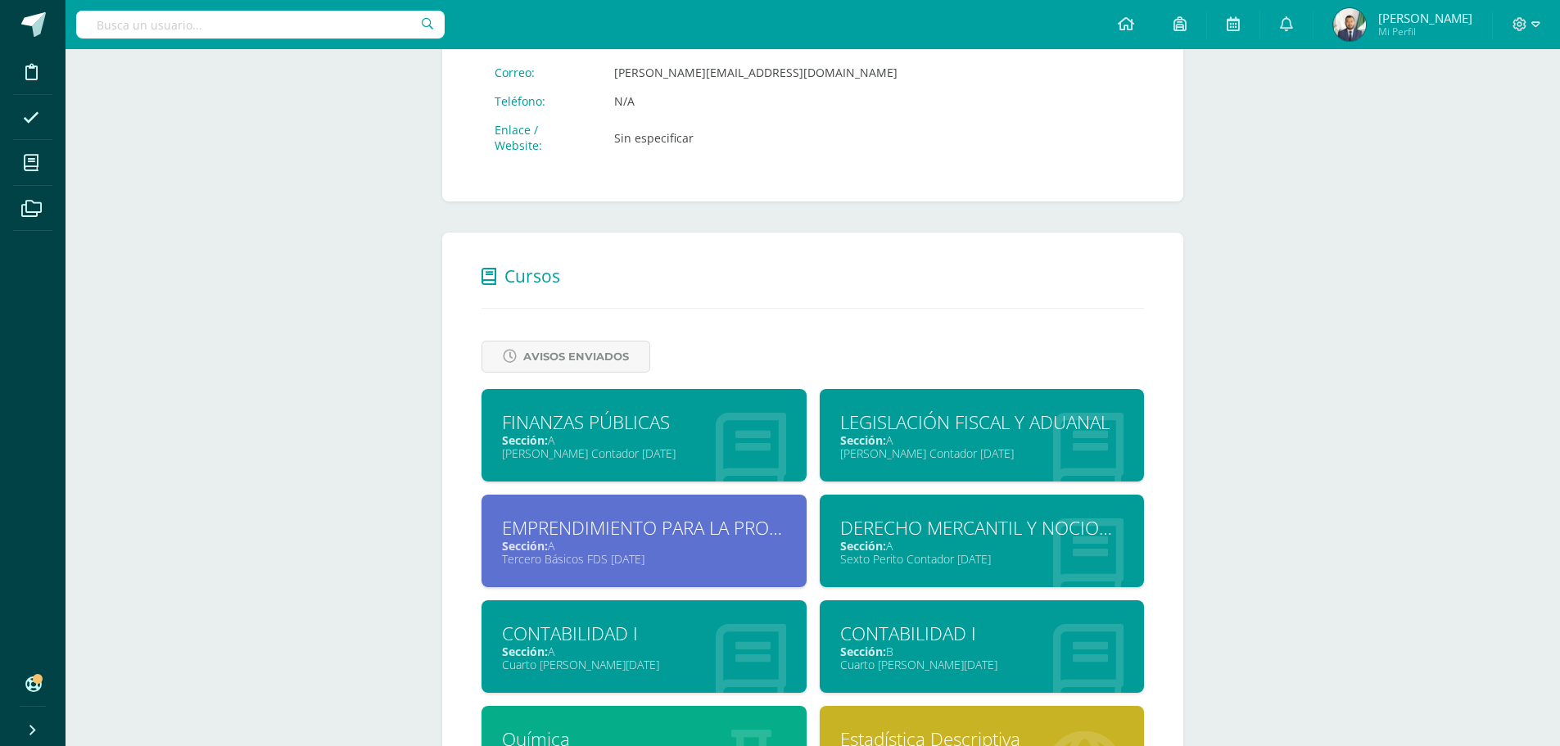
scroll to position [491, 0]
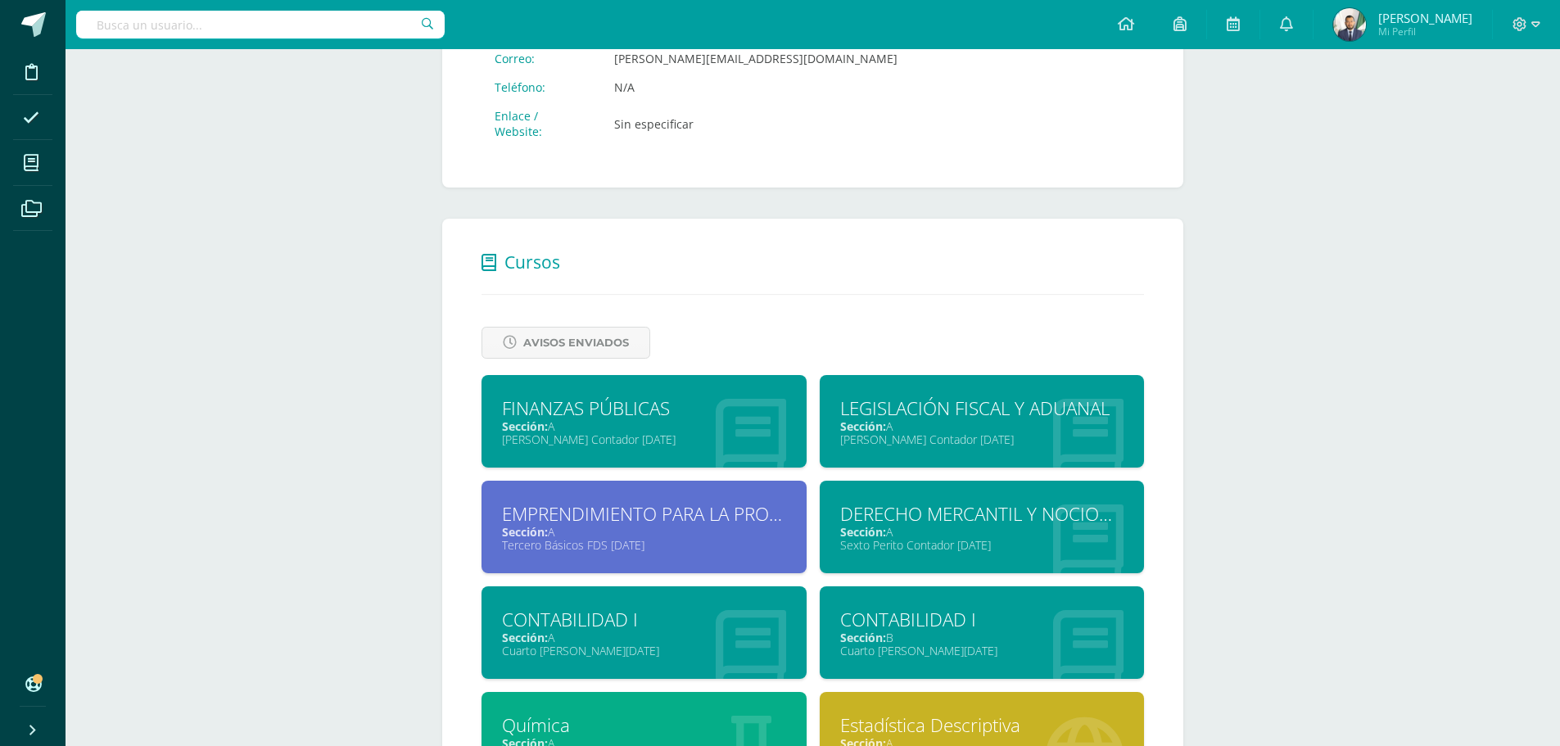
click at [654, 422] on div "Sección: A" at bounding box center [644, 426] width 284 height 16
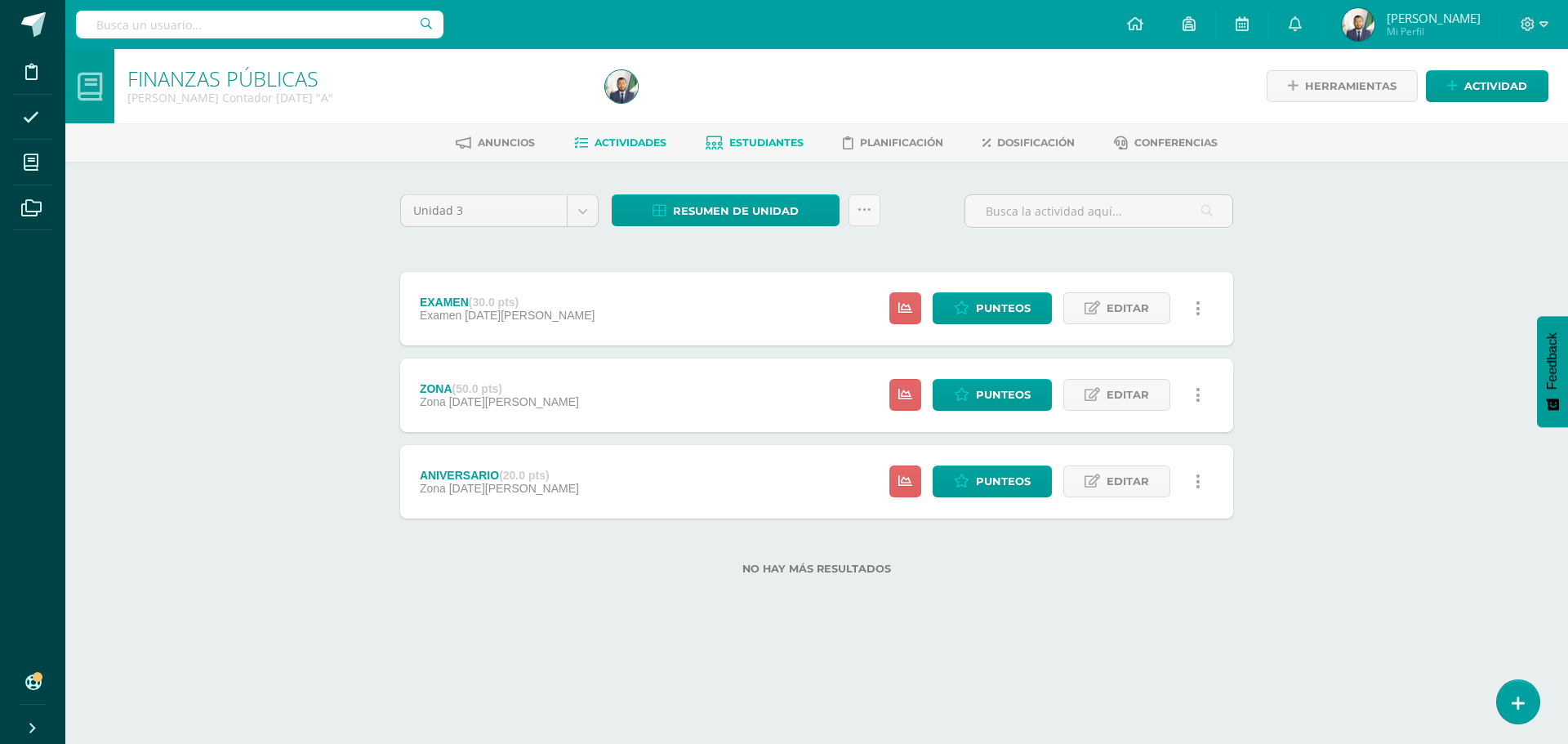
click at [736, 140] on span "Estudiantes" at bounding box center [766, 143] width 75 height 12
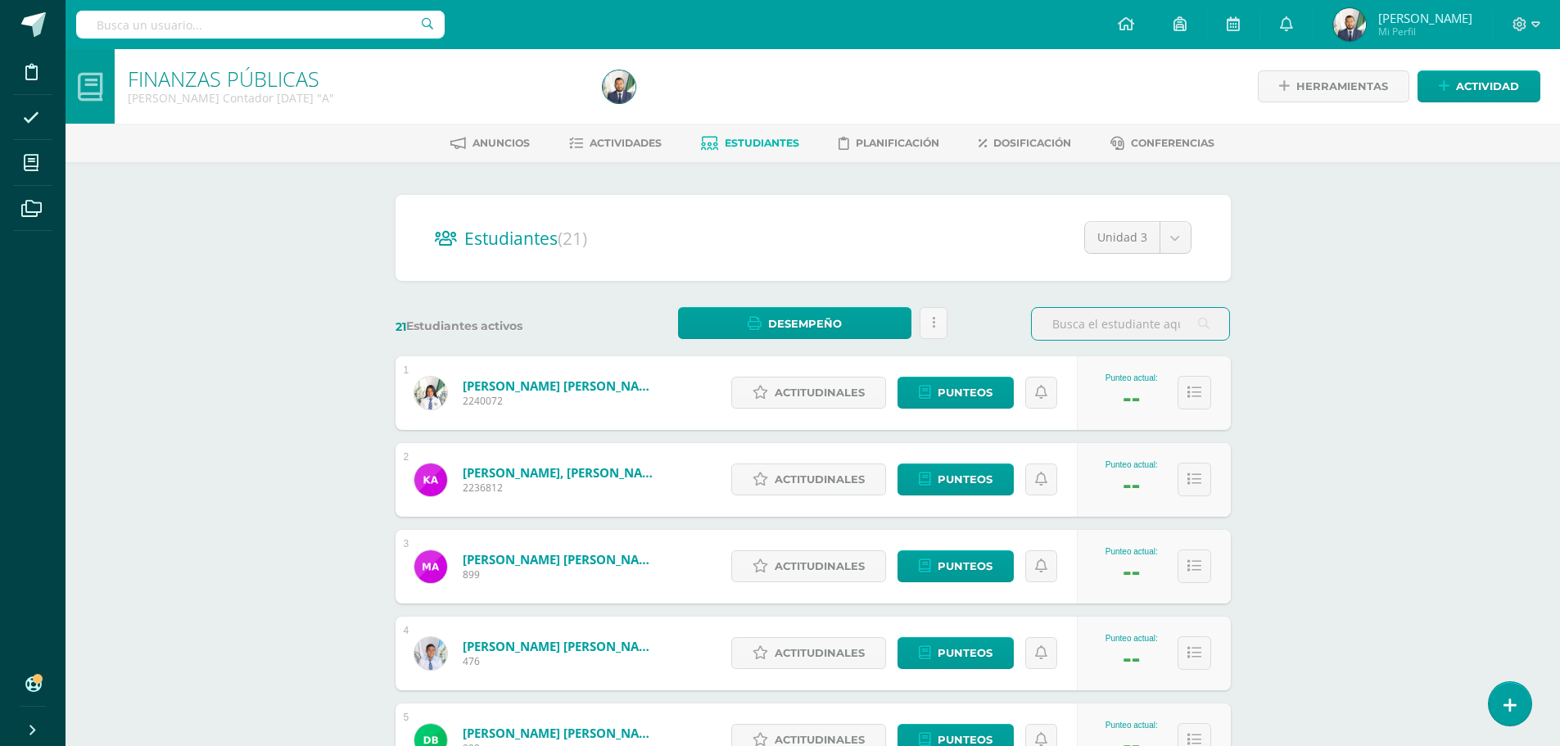
click at [1399, 25] on span "Mi Perfil" at bounding box center [1425, 32] width 94 height 14
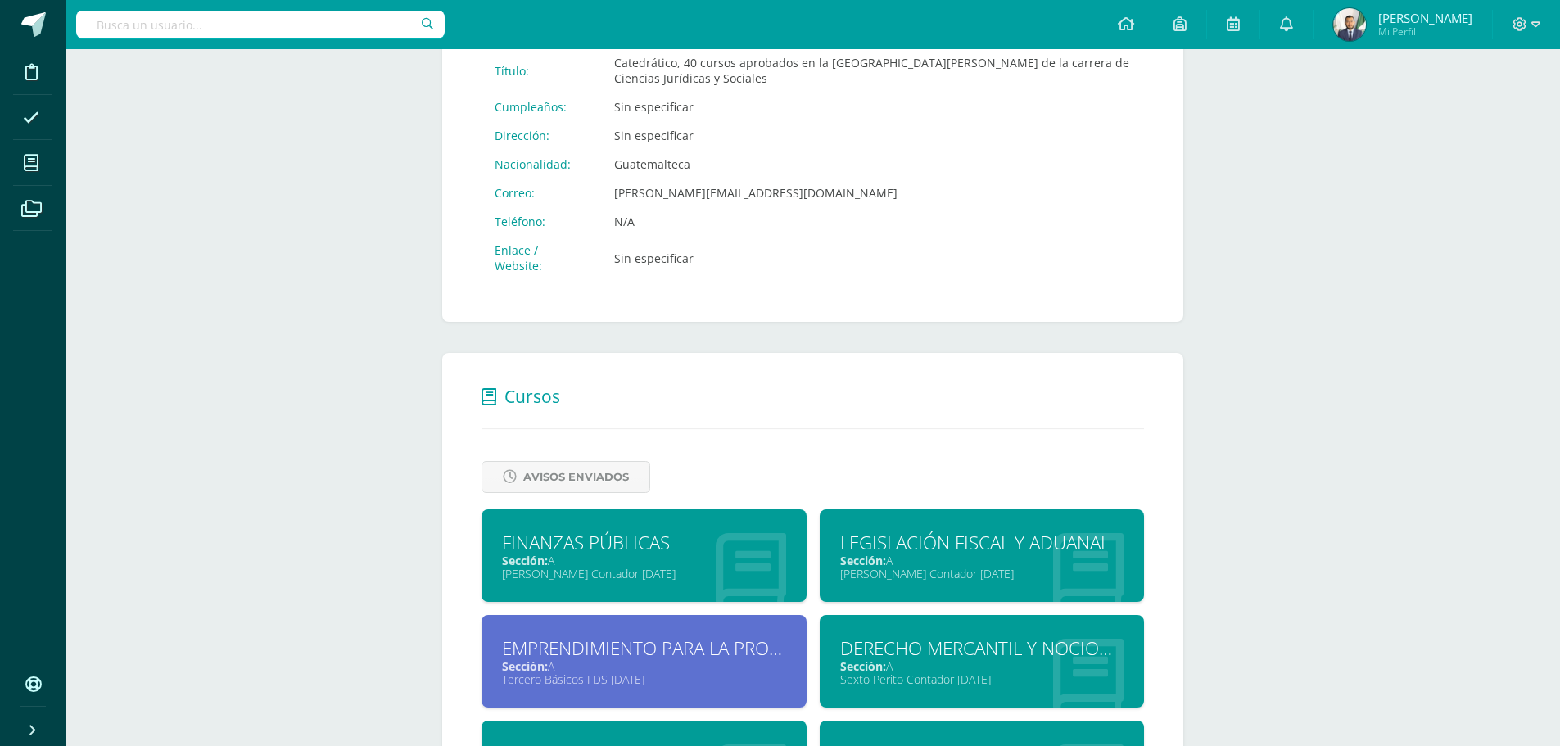
scroll to position [491, 0]
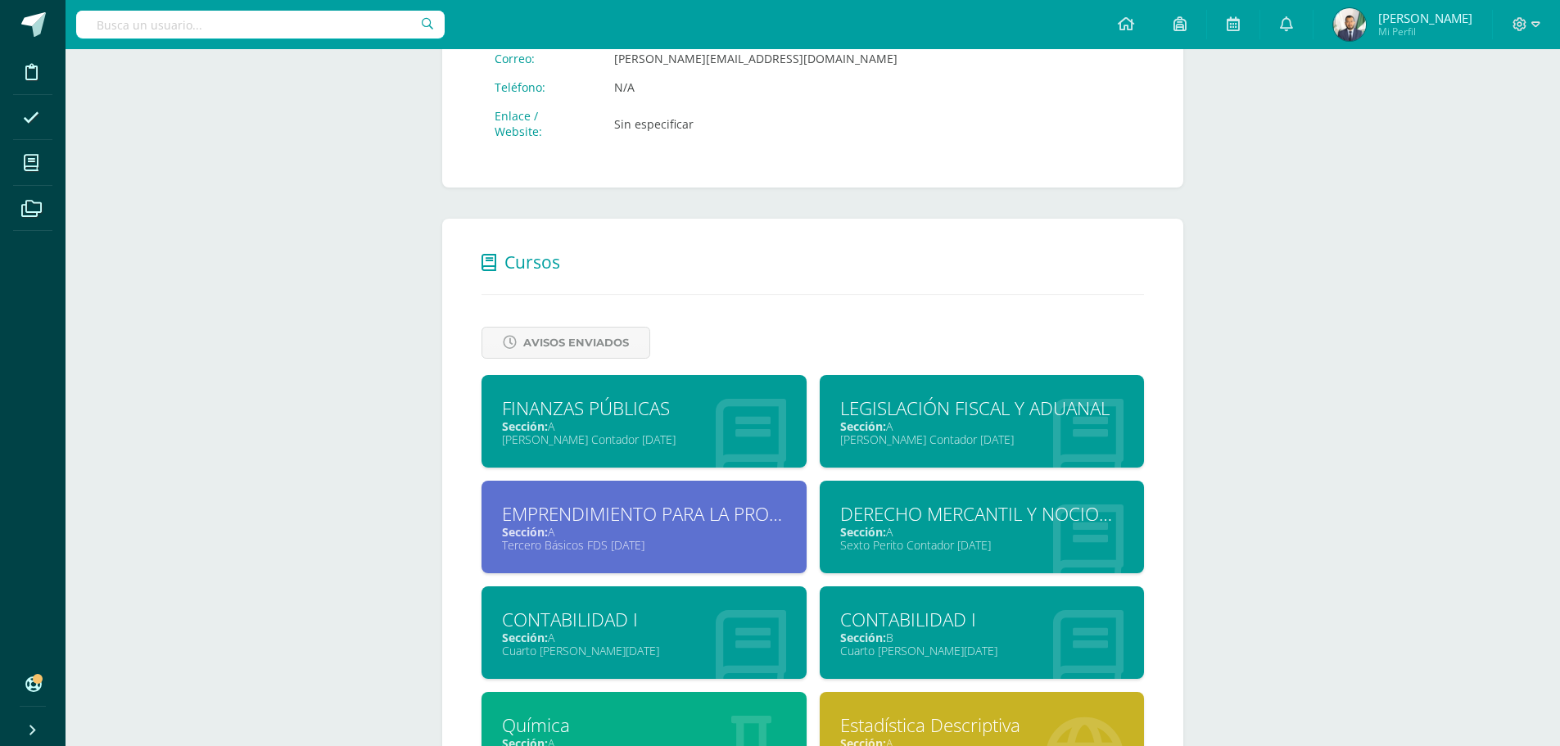
click at [902, 521] on div "DERECHO MERCANTIL Y NOCIONES DE DERECHO LABORAL" at bounding box center [982, 513] width 284 height 25
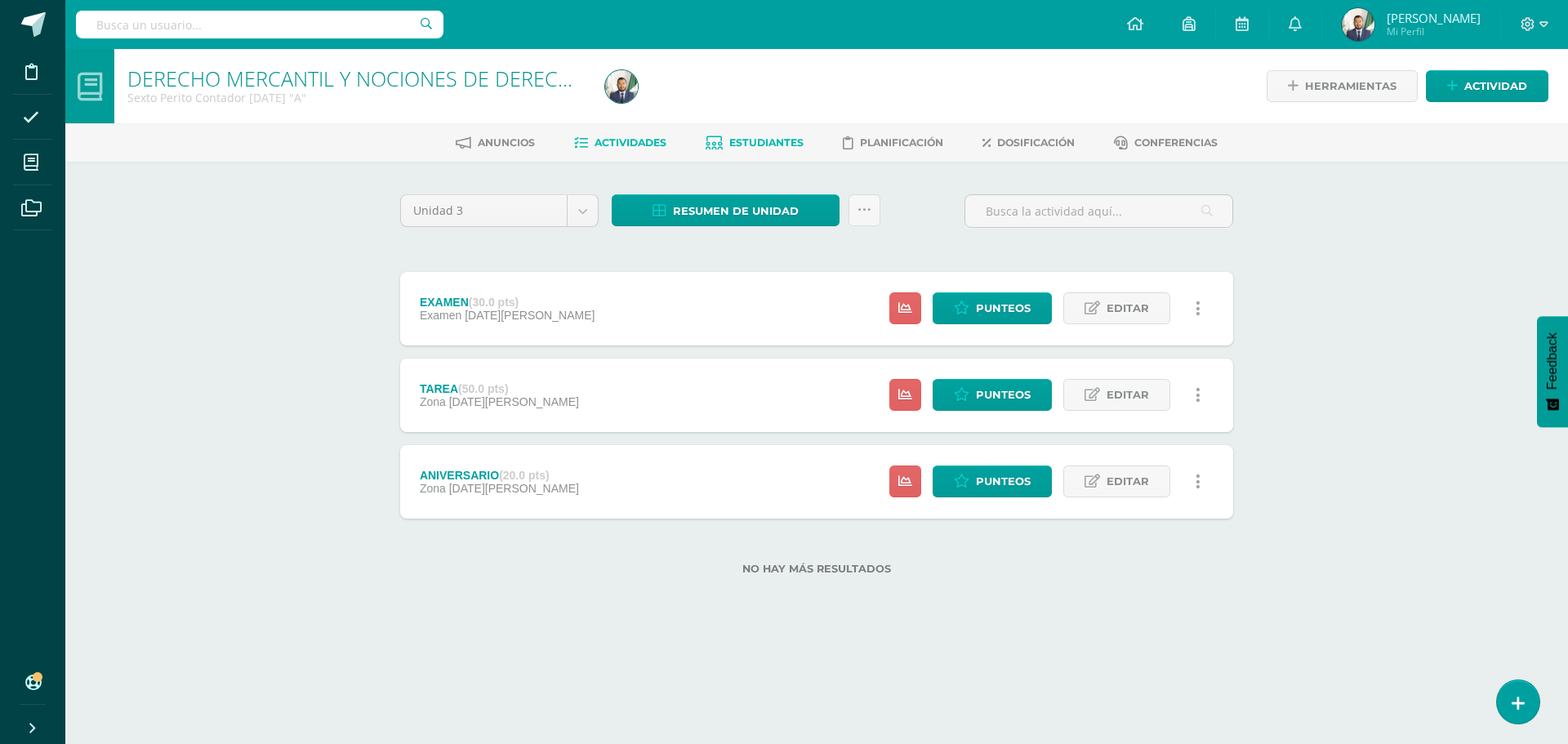
click at [745, 140] on span "Estudiantes" at bounding box center [766, 143] width 75 height 12
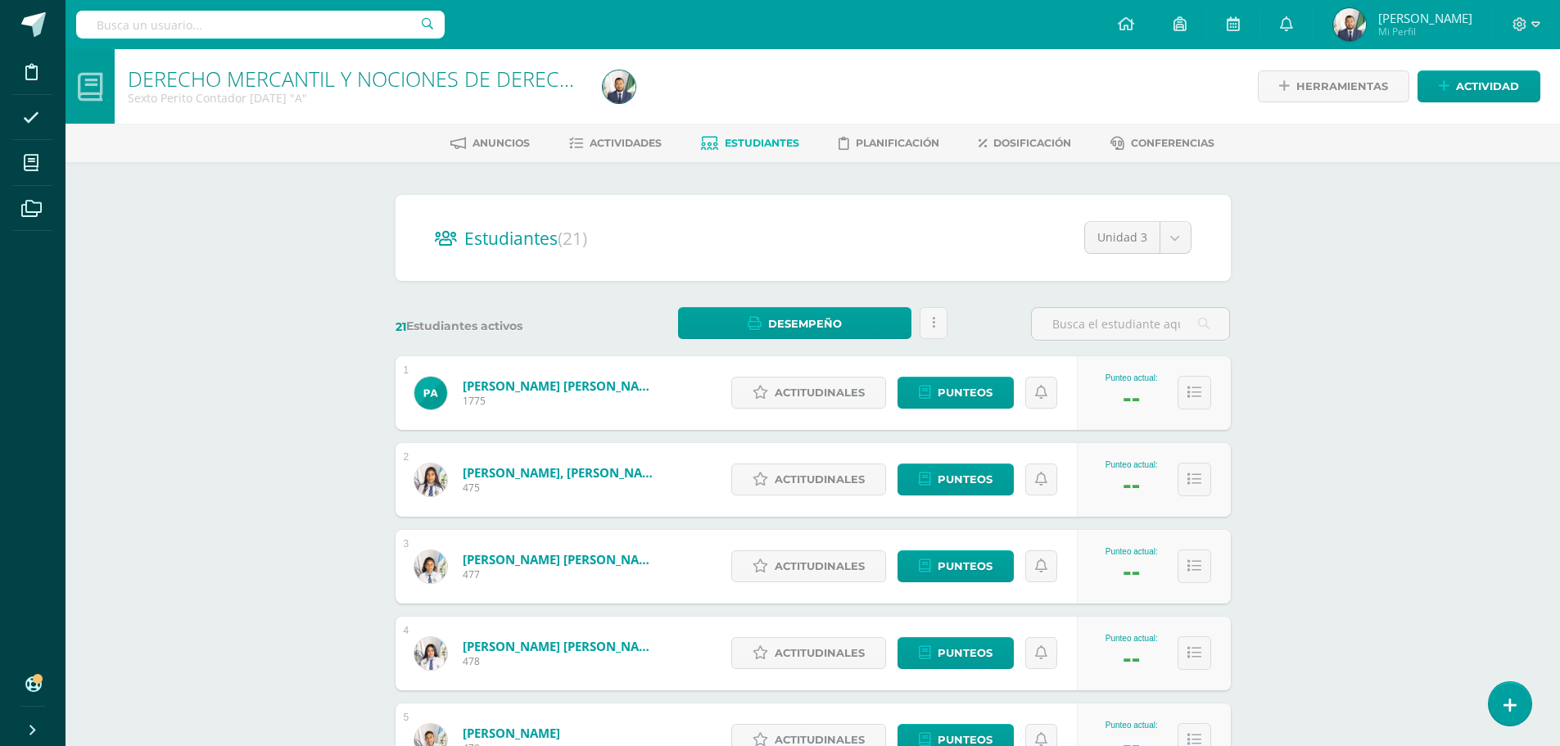
click at [1400, 23] on span "[PERSON_NAME]" at bounding box center [1425, 18] width 94 height 16
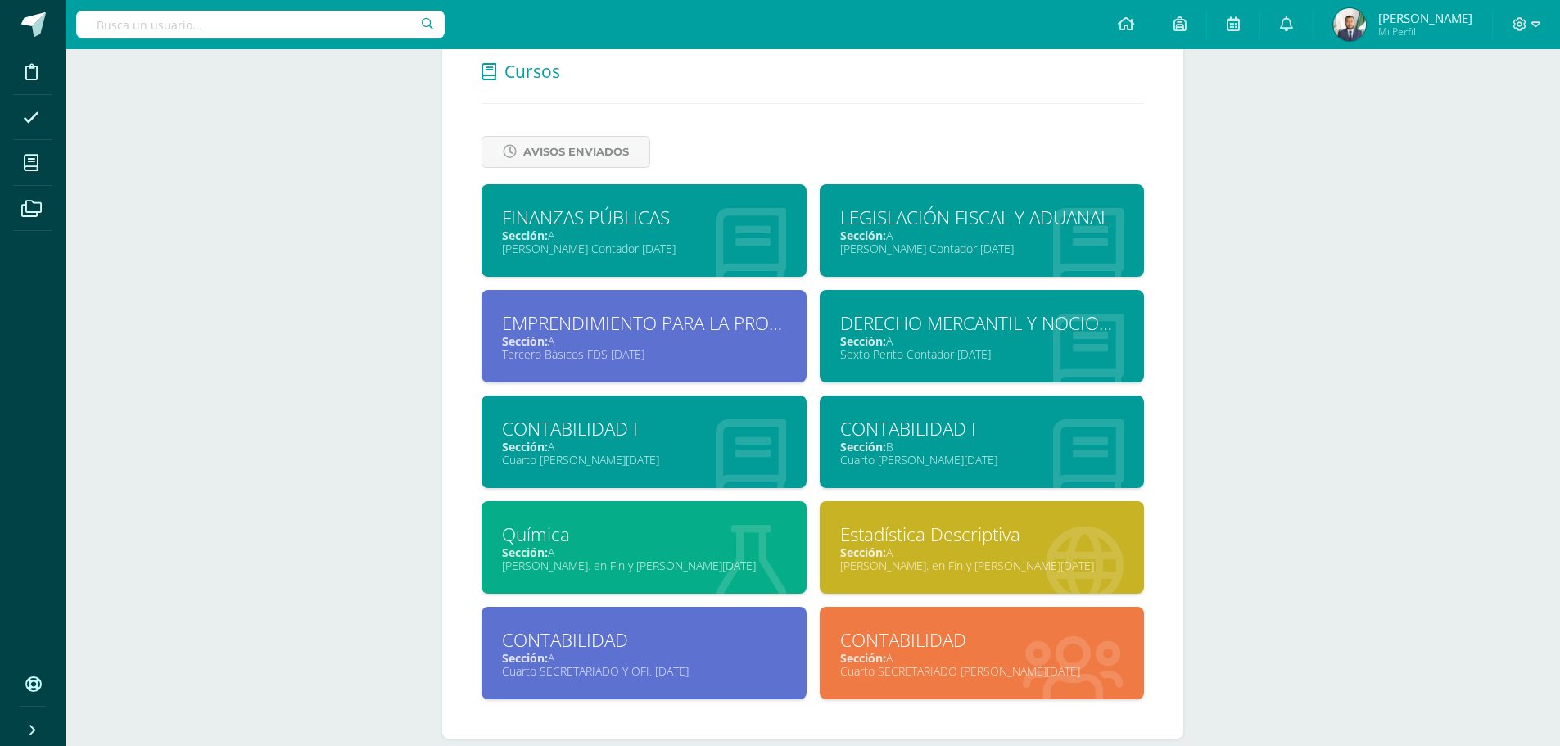
scroll to position [707, 0]
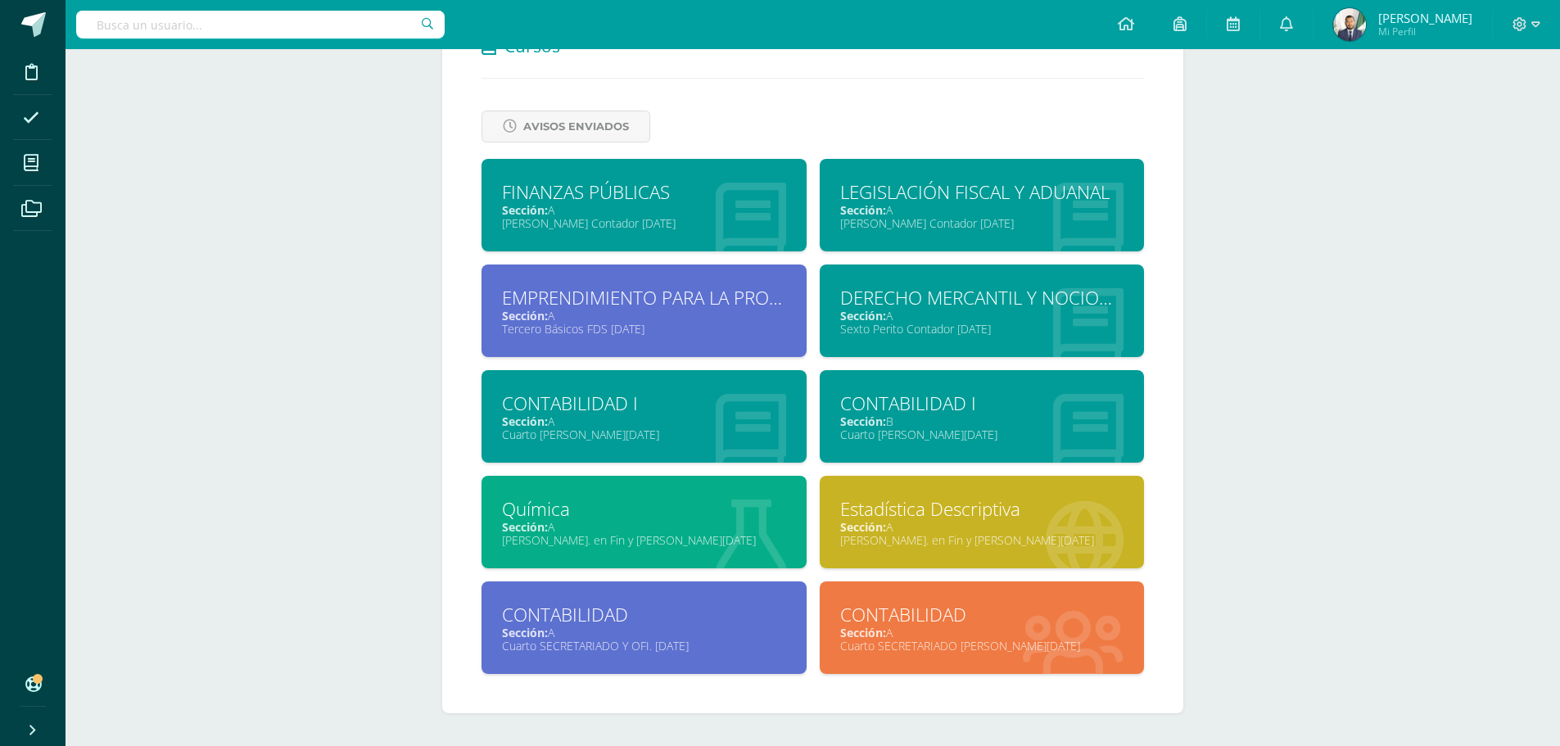
click at [621, 312] on div "Sección: A" at bounding box center [644, 316] width 284 height 16
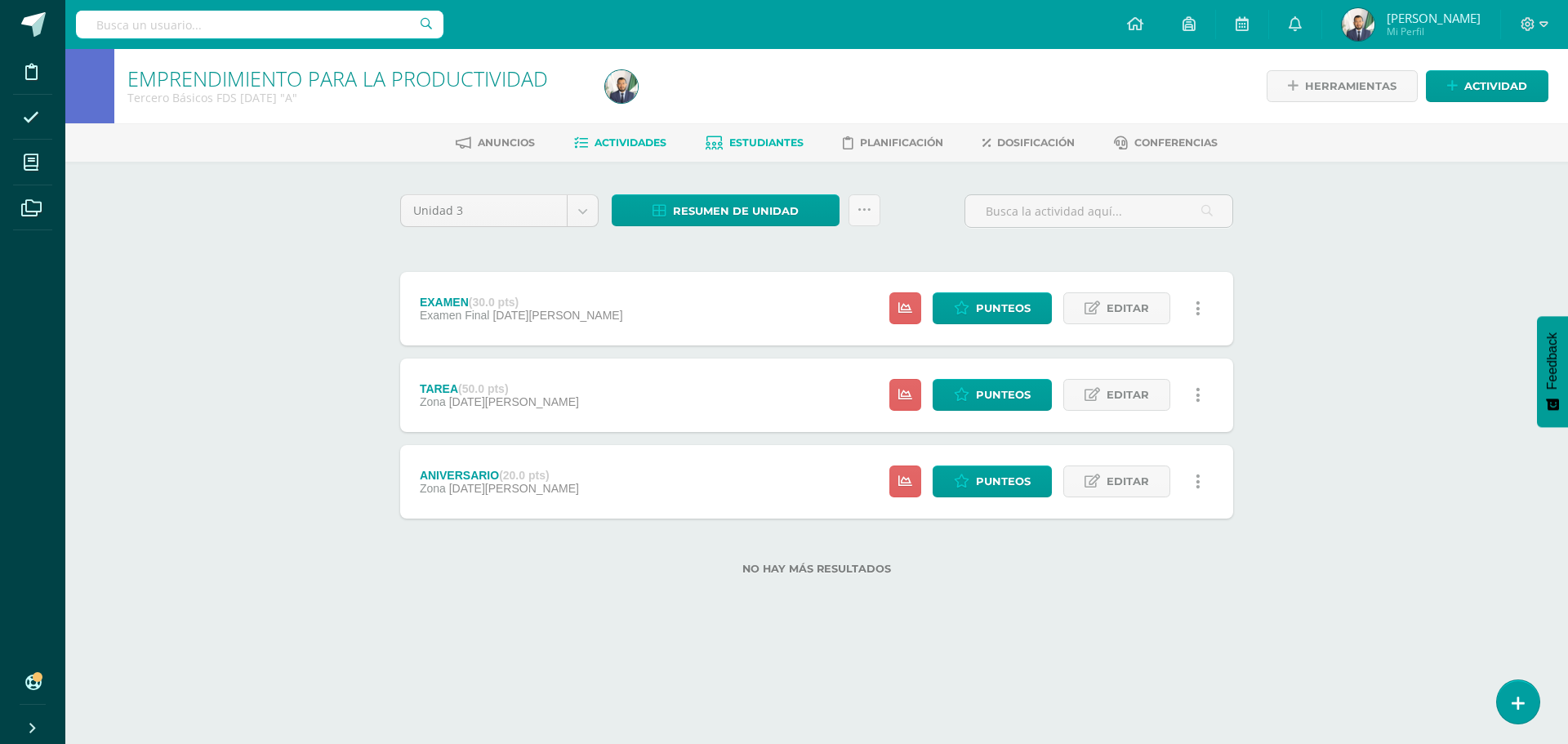
click at [747, 138] on span "Estudiantes" at bounding box center [766, 143] width 75 height 12
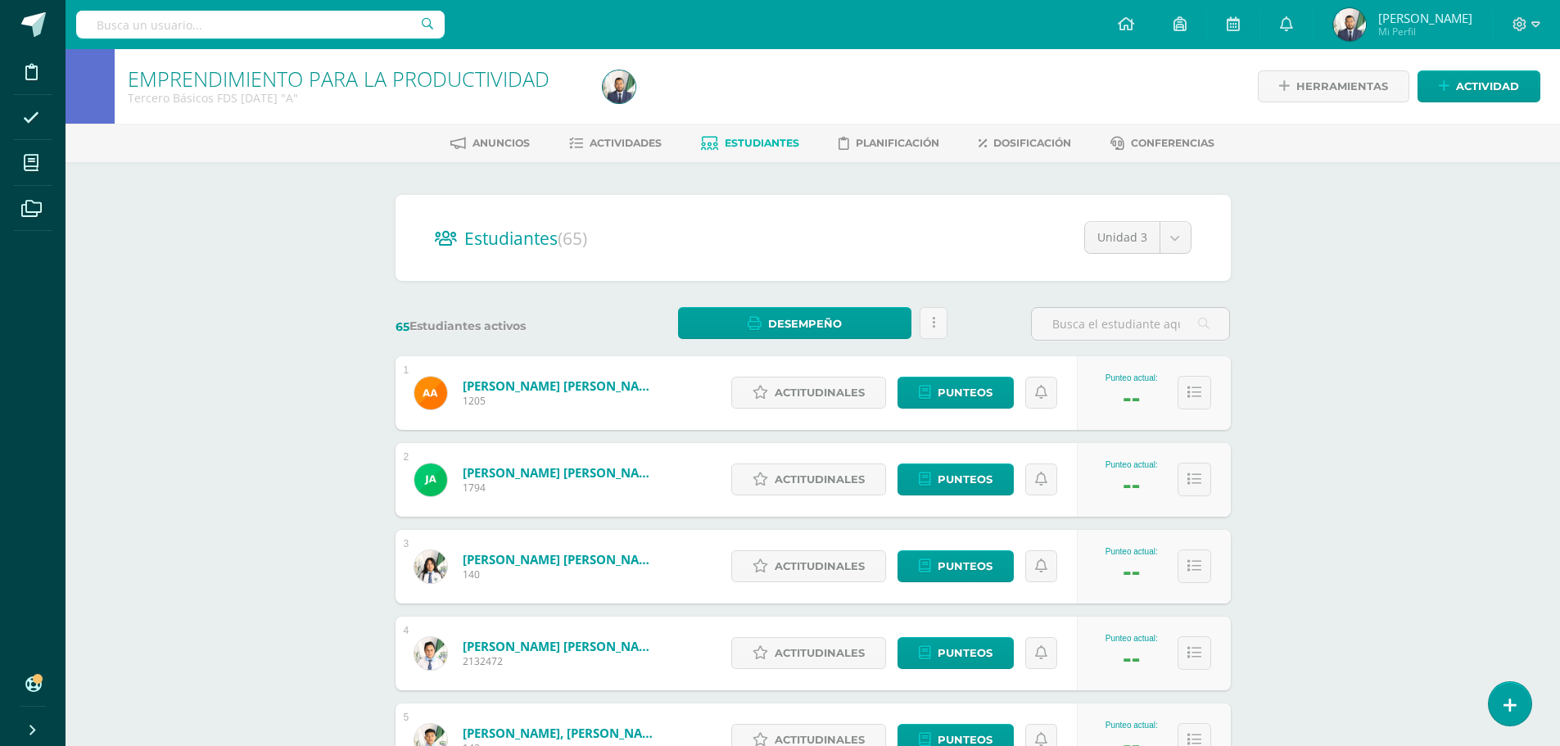
click at [1410, 22] on span "[PERSON_NAME]" at bounding box center [1425, 18] width 94 height 16
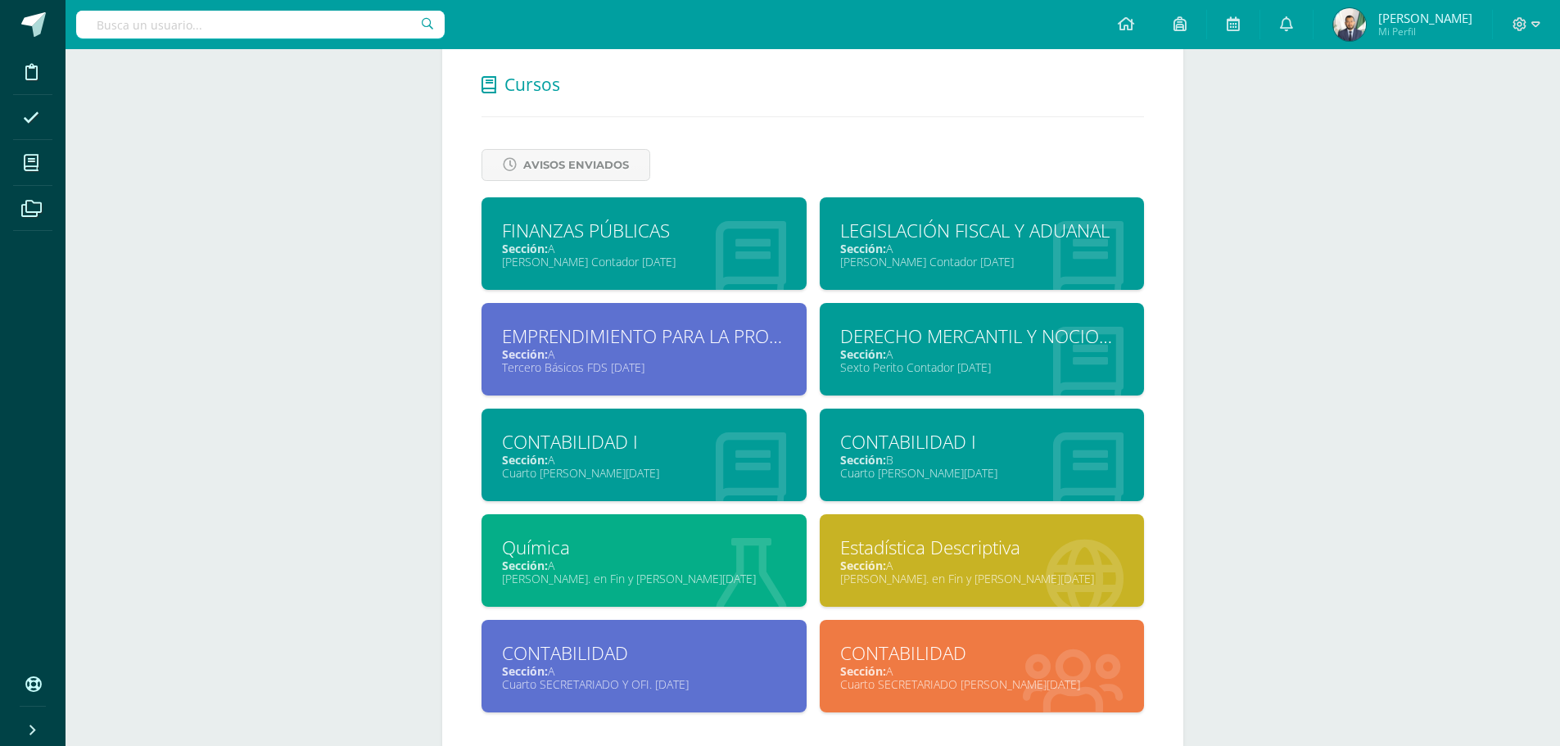
scroll to position [707, 0]
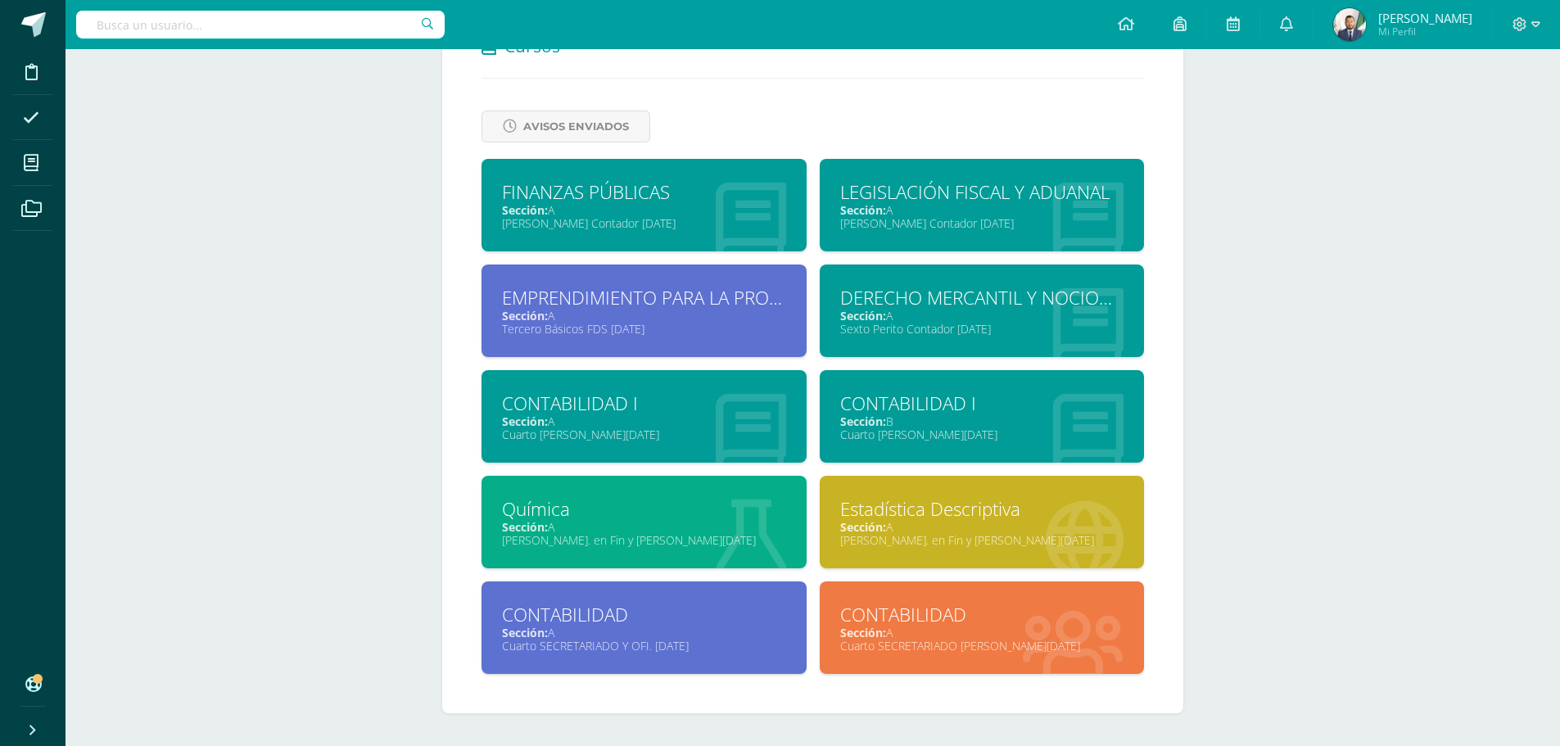
click at [589, 414] on div "CONTABILIDAD I" at bounding box center [644, 403] width 284 height 25
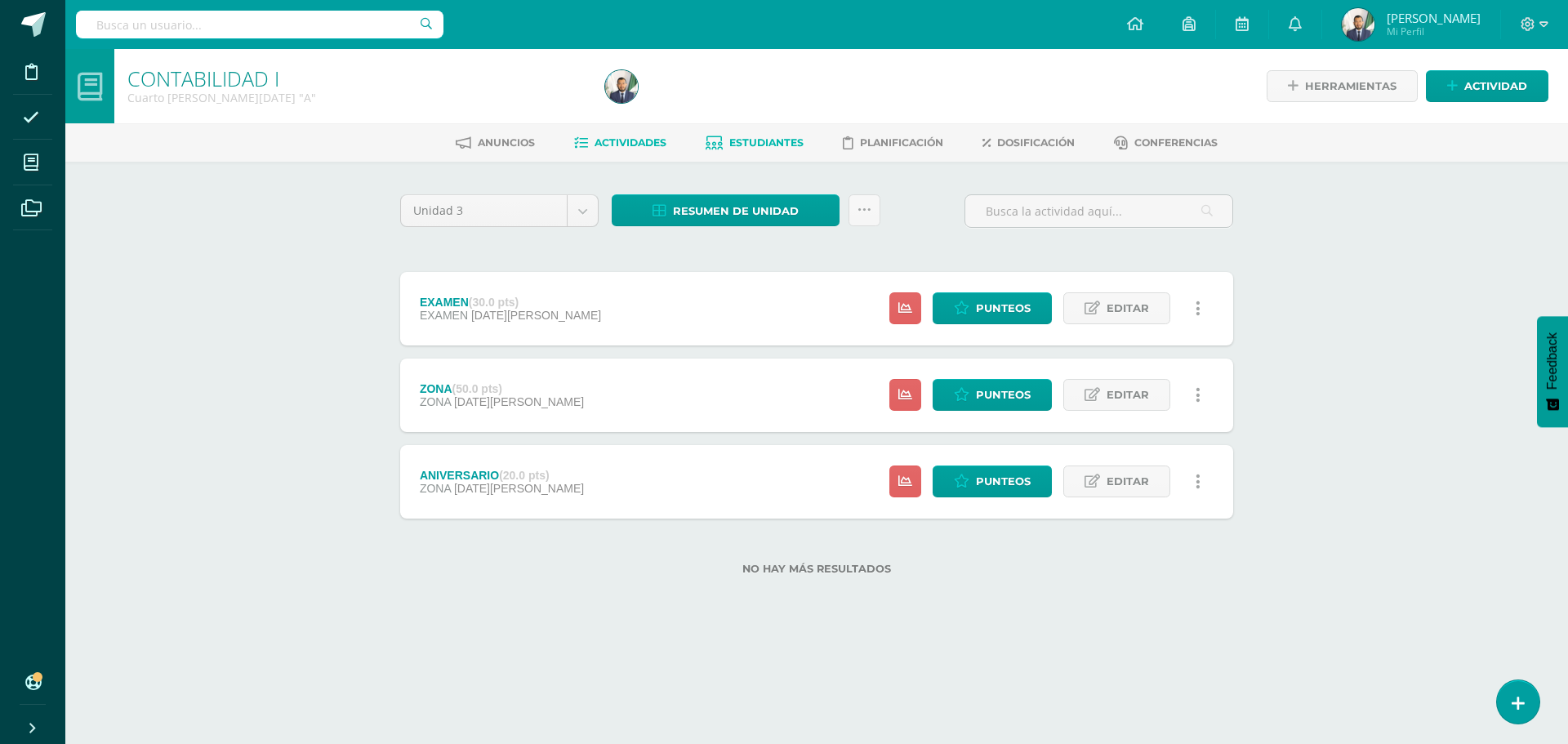
click at [748, 142] on span "Estudiantes" at bounding box center [766, 143] width 75 height 12
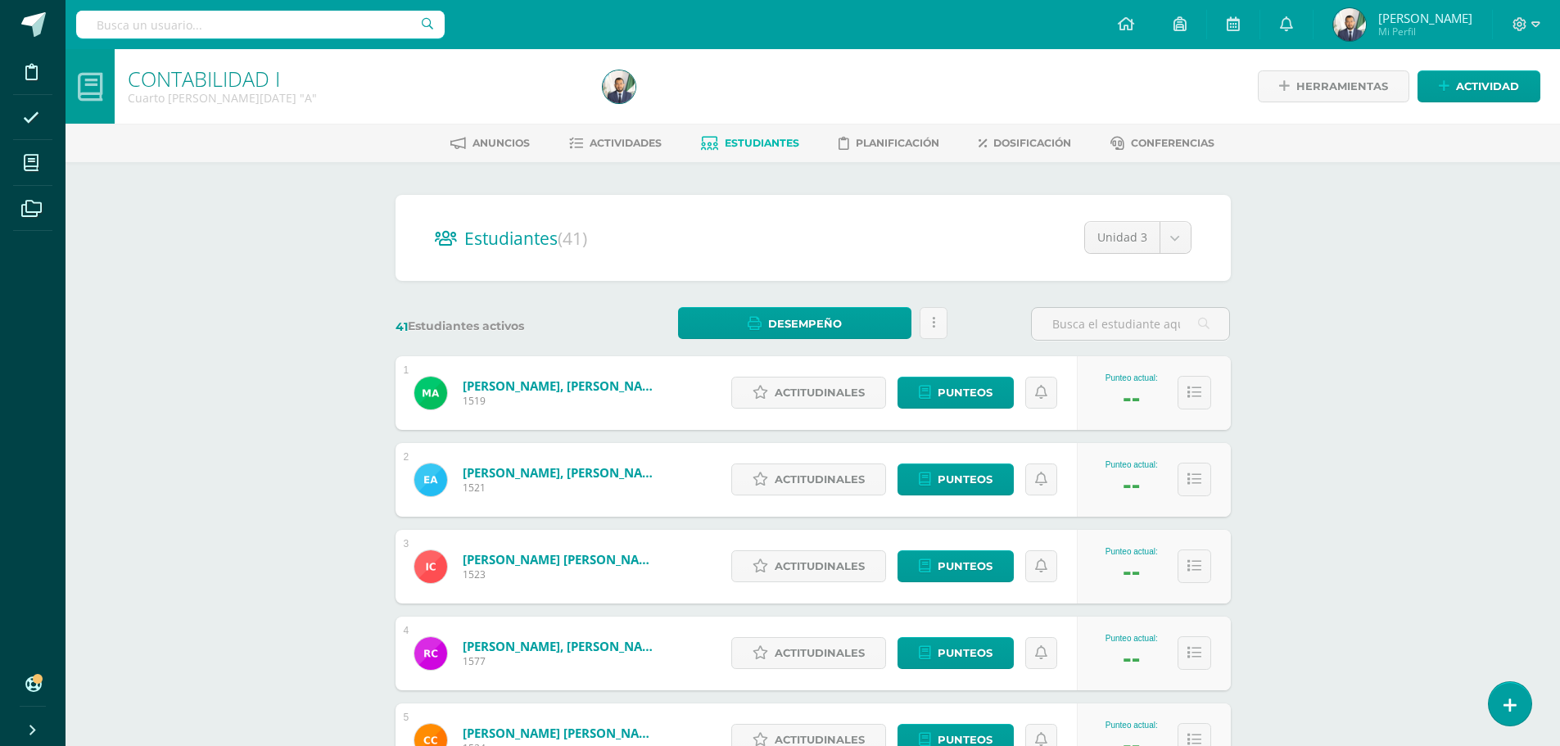
click at [1416, 20] on span "[PERSON_NAME]" at bounding box center [1425, 18] width 94 height 16
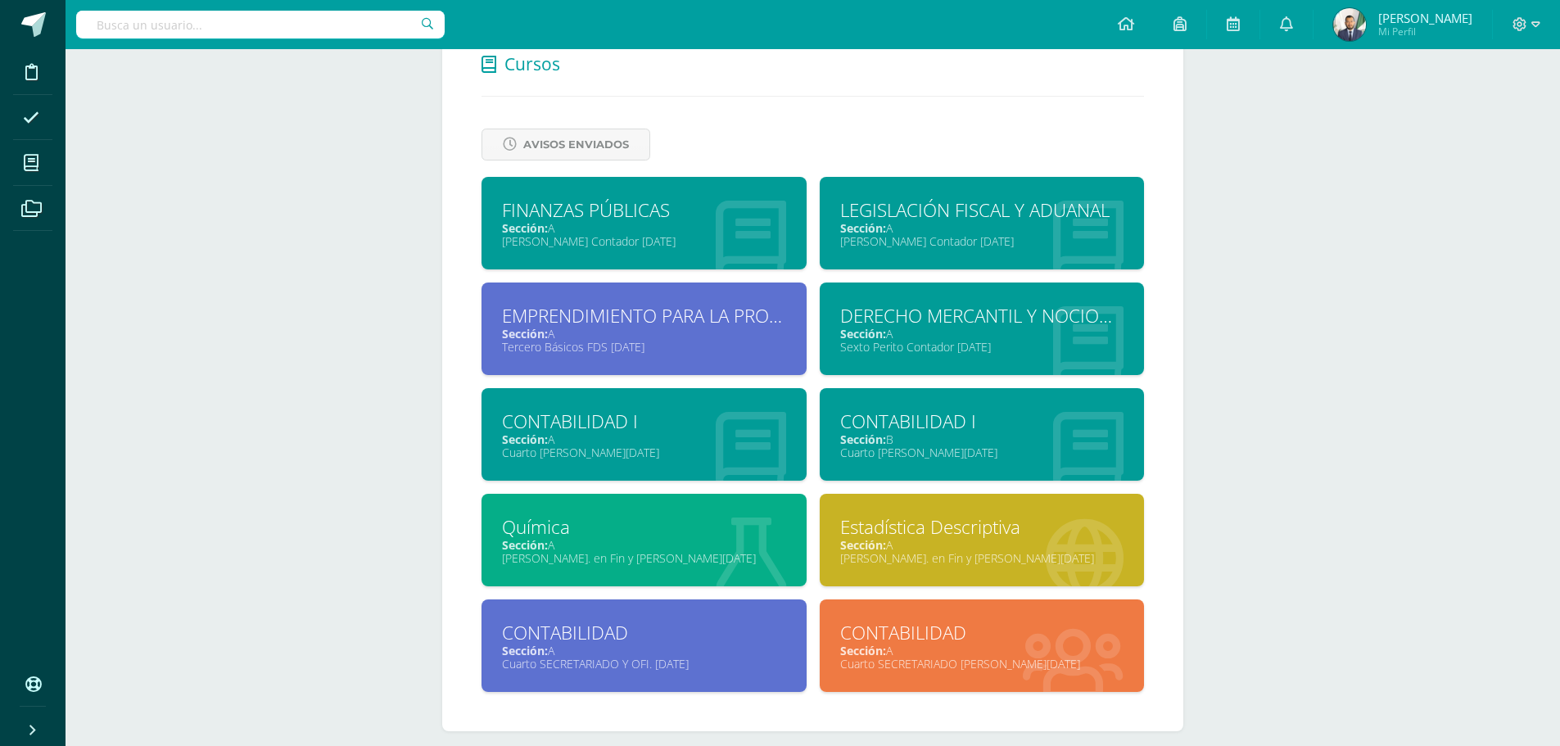
scroll to position [707, 0]
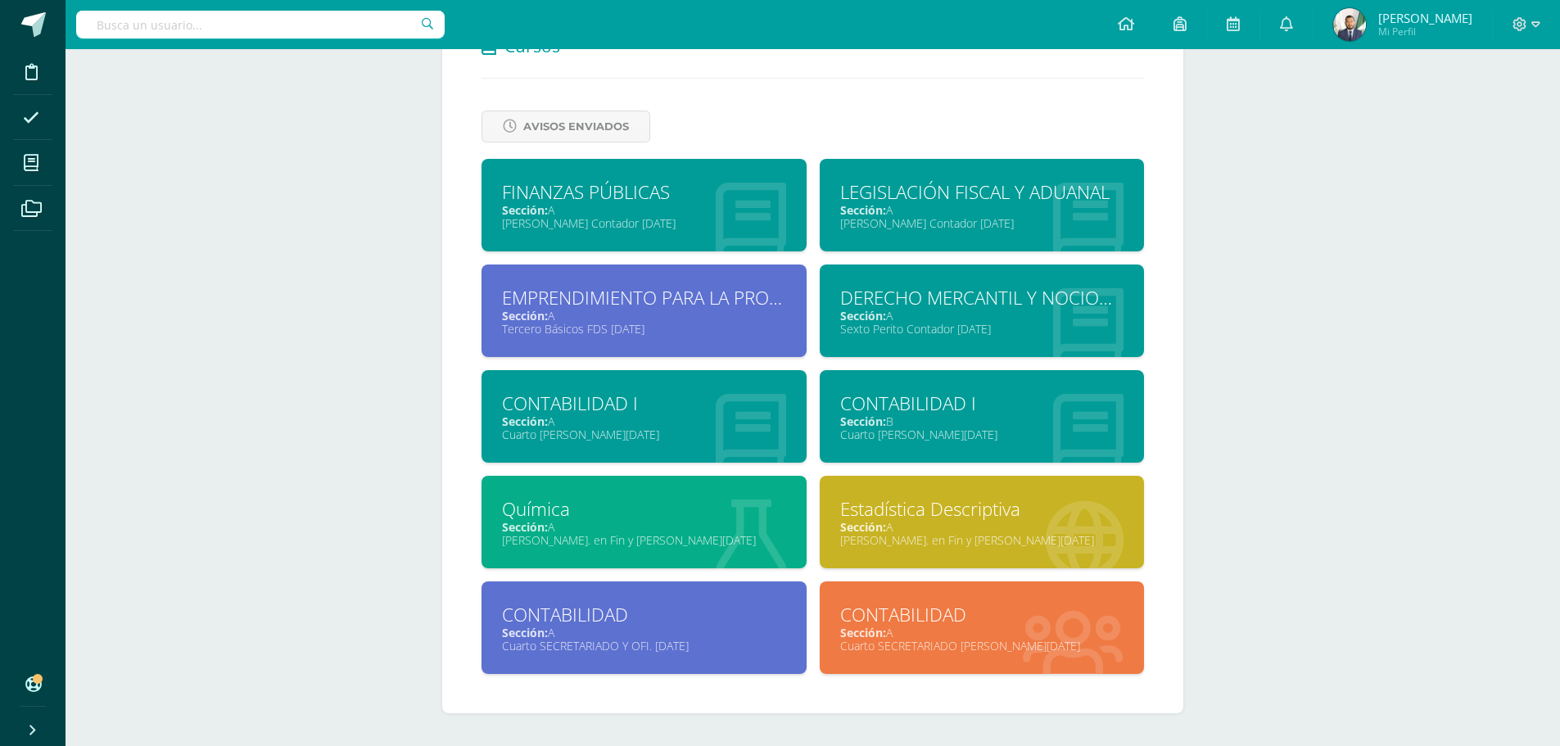
click at [915, 404] on div "CONTABILIDAD I" at bounding box center [982, 403] width 284 height 25
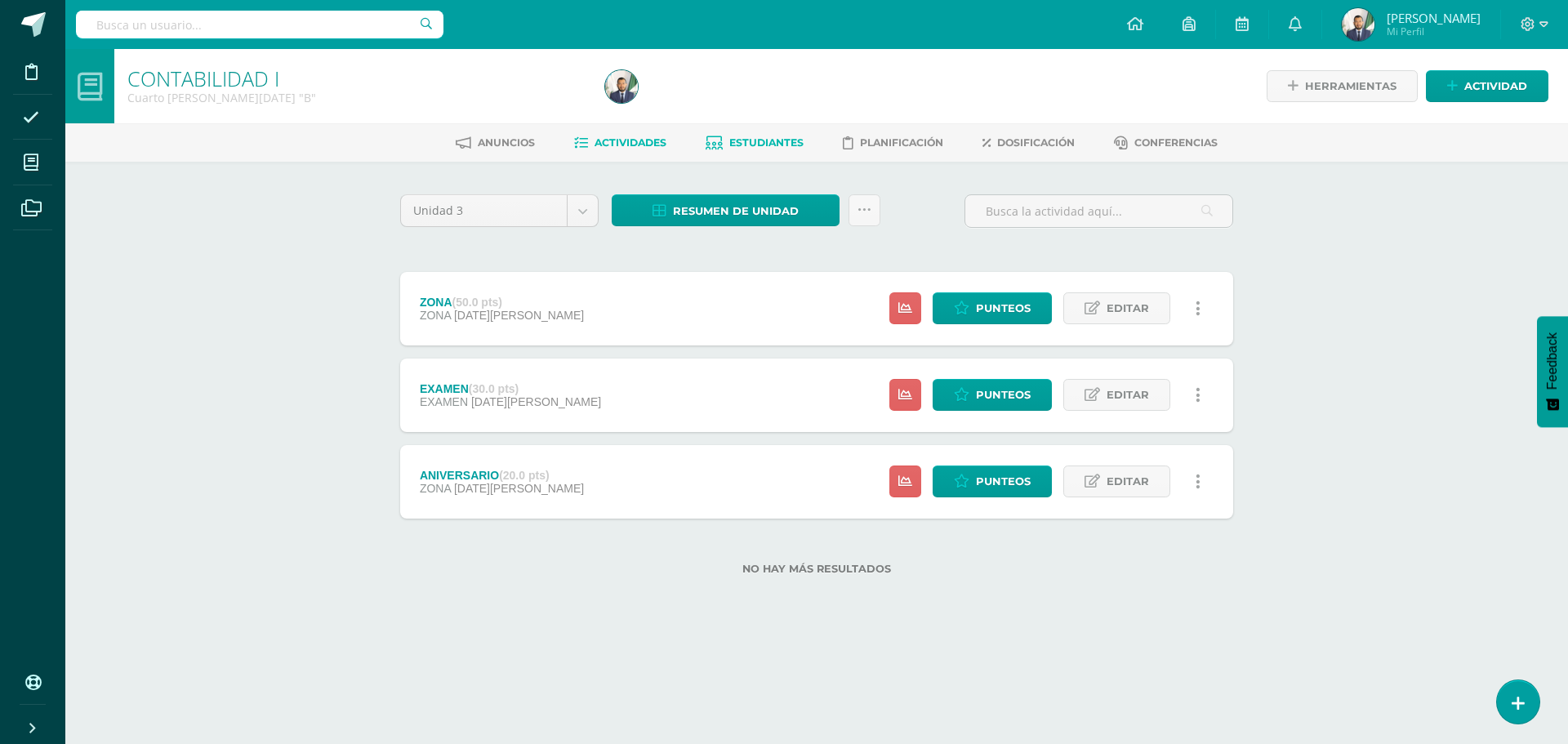
click at [767, 142] on span "Estudiantes" at bounding box center [766, 143] width 75 height 12
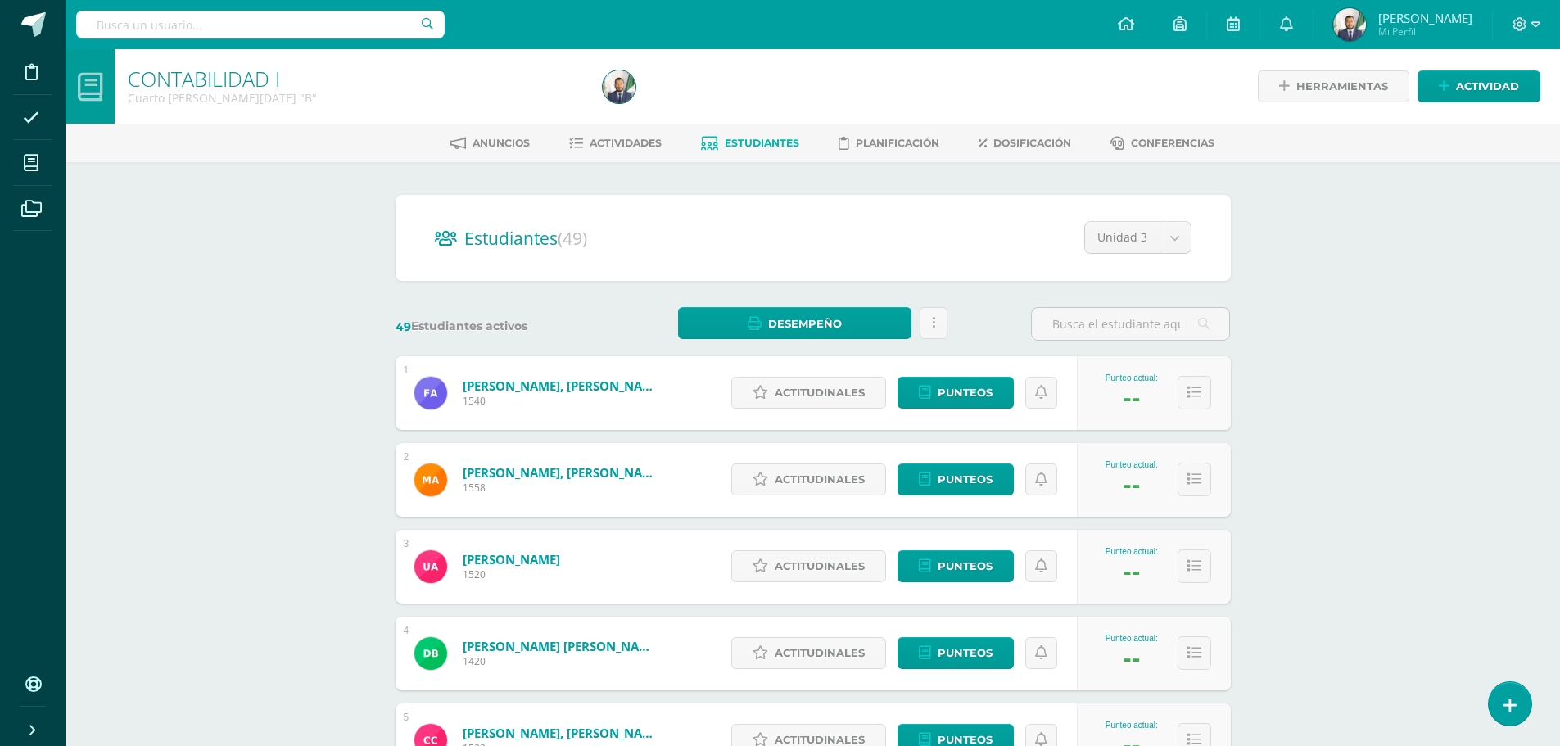
click at [1405, 29] on span "Mi Perfil" at bounding box center [1425, 32] width 94 height 14
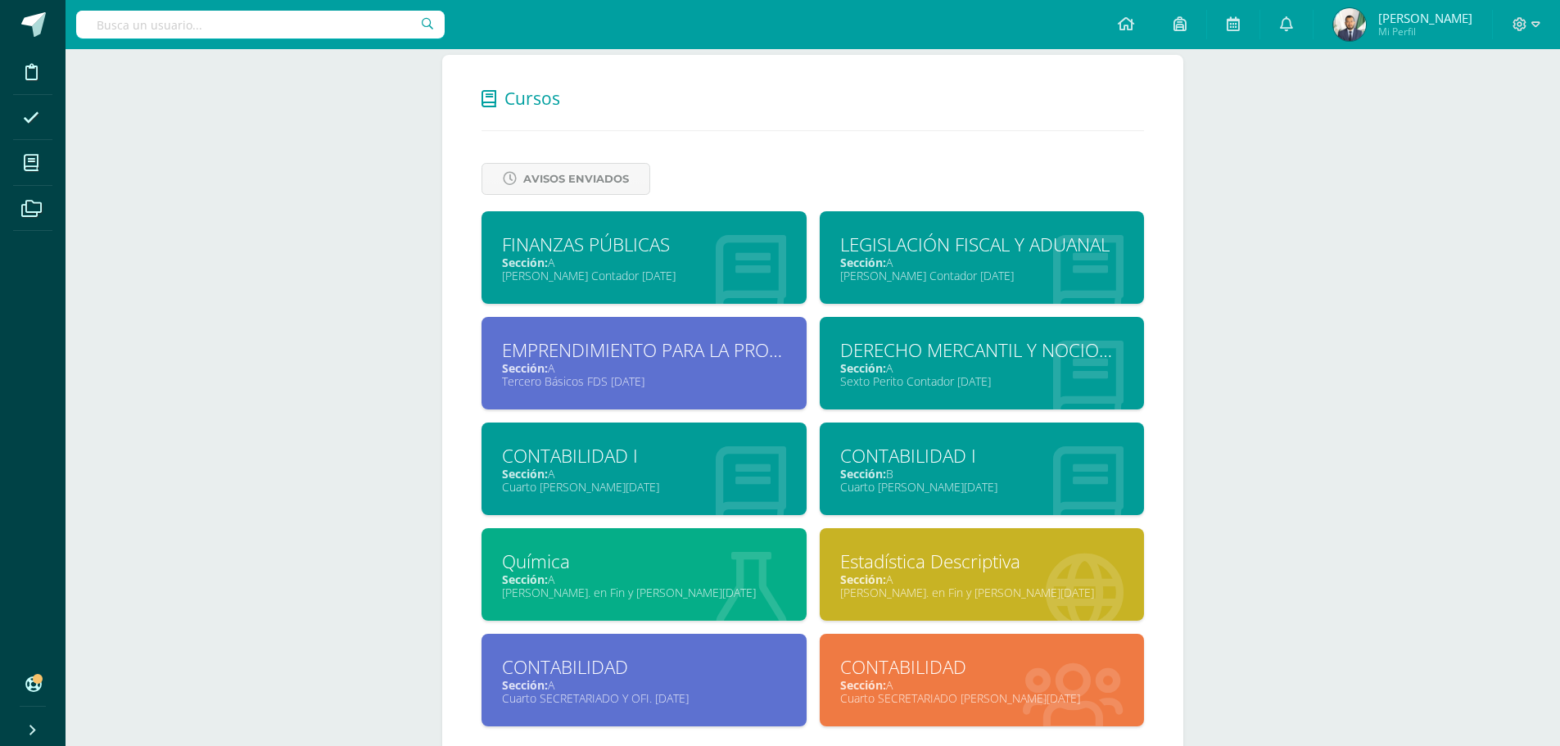
scroll to position [707, 0]
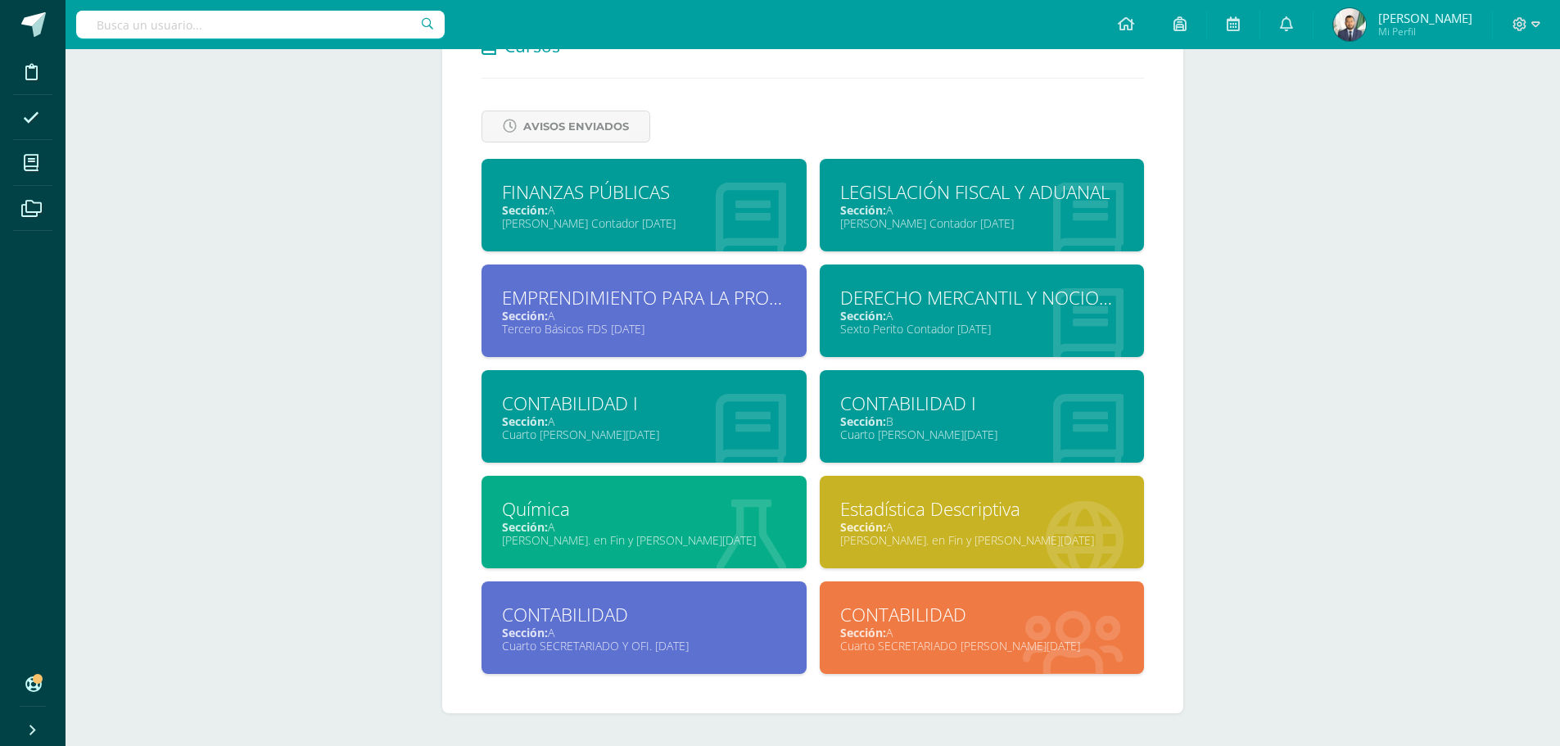
click at [580, 517] on div "Química" at bounding box center [644, 508] width 284 height 25
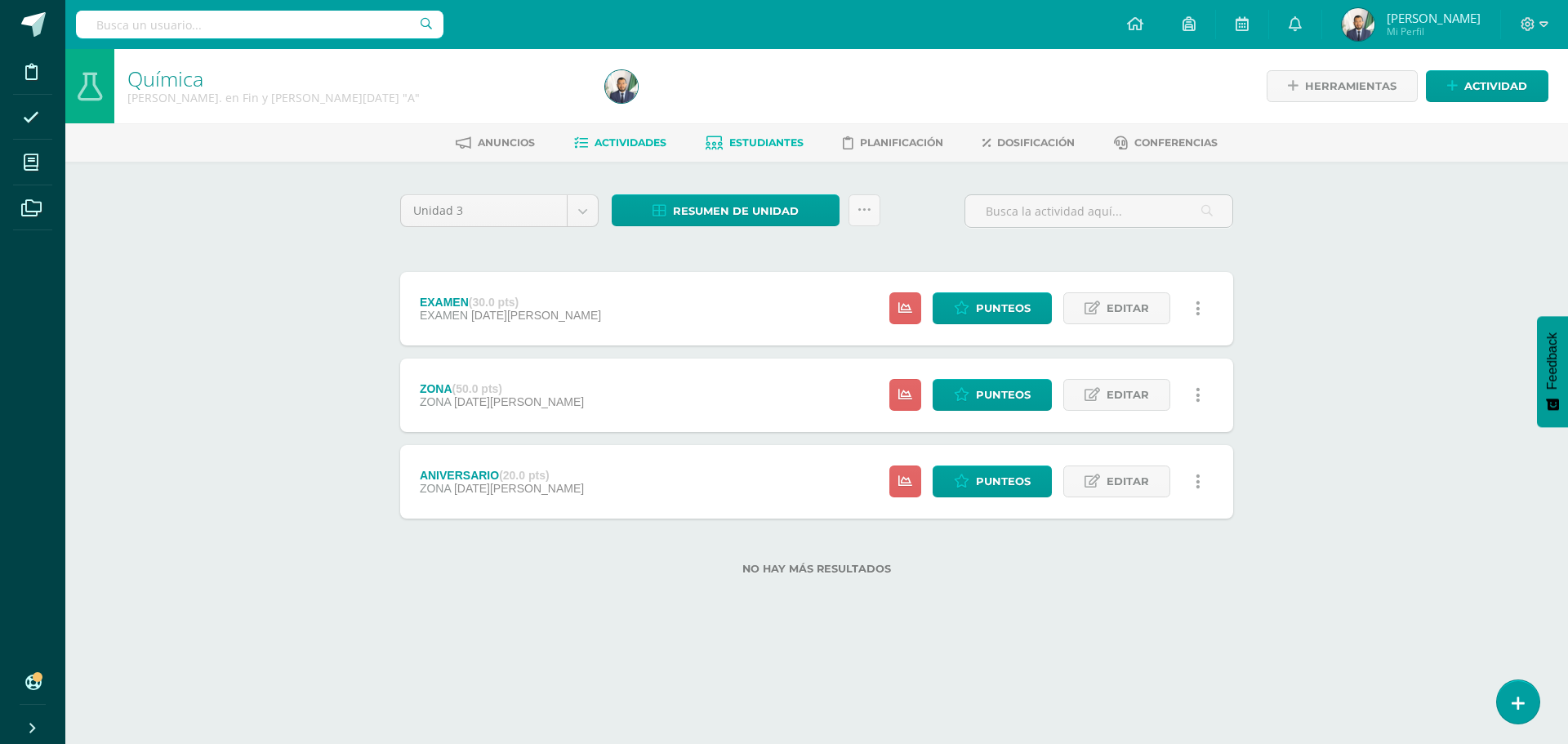
click at [752, 140] on span "Estudiantes" at bounding box center [766, 143] width 75 height 12
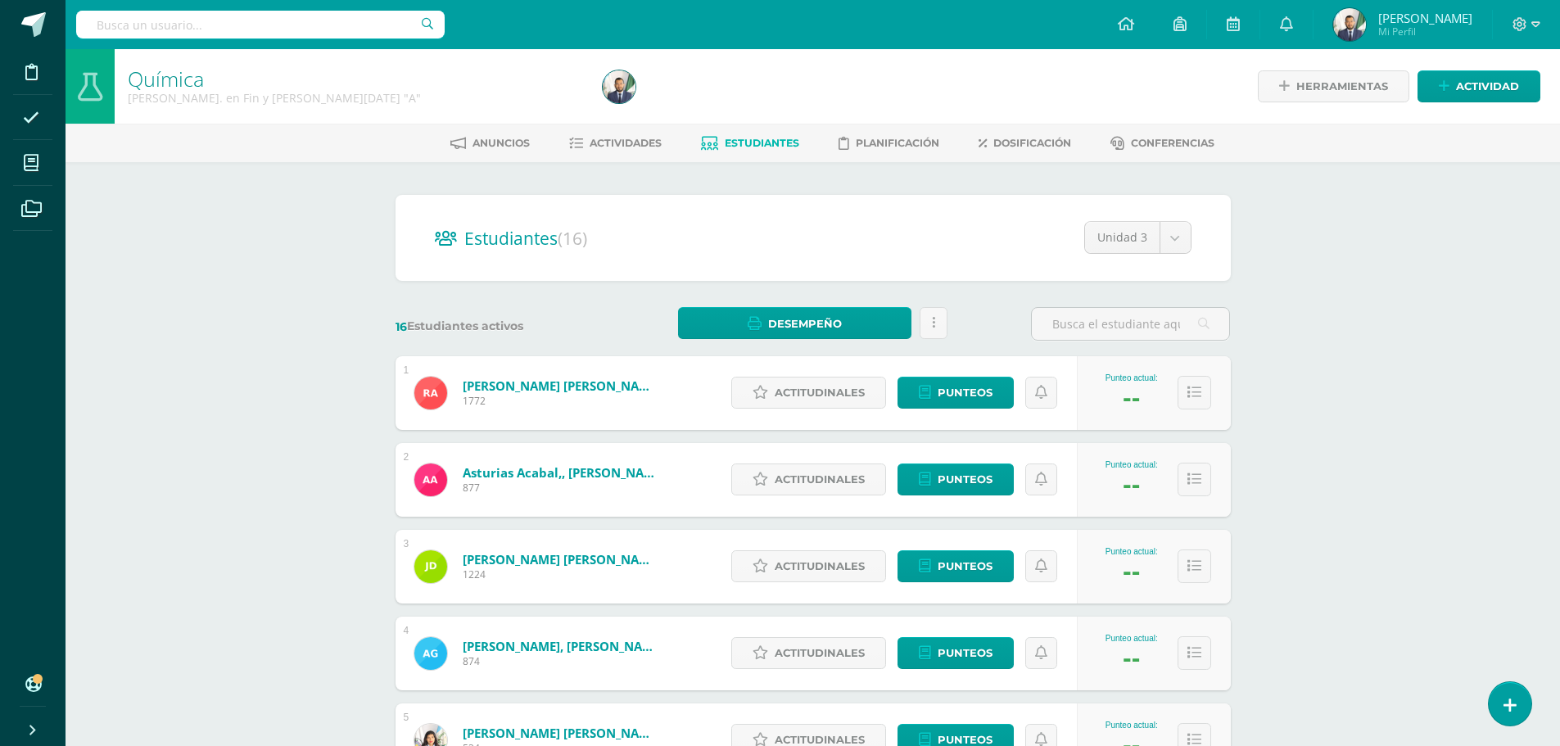
click at [1399, 20] on span "[PERSON_NAME]" at bounding box center [1425, 18] width 94 height 16
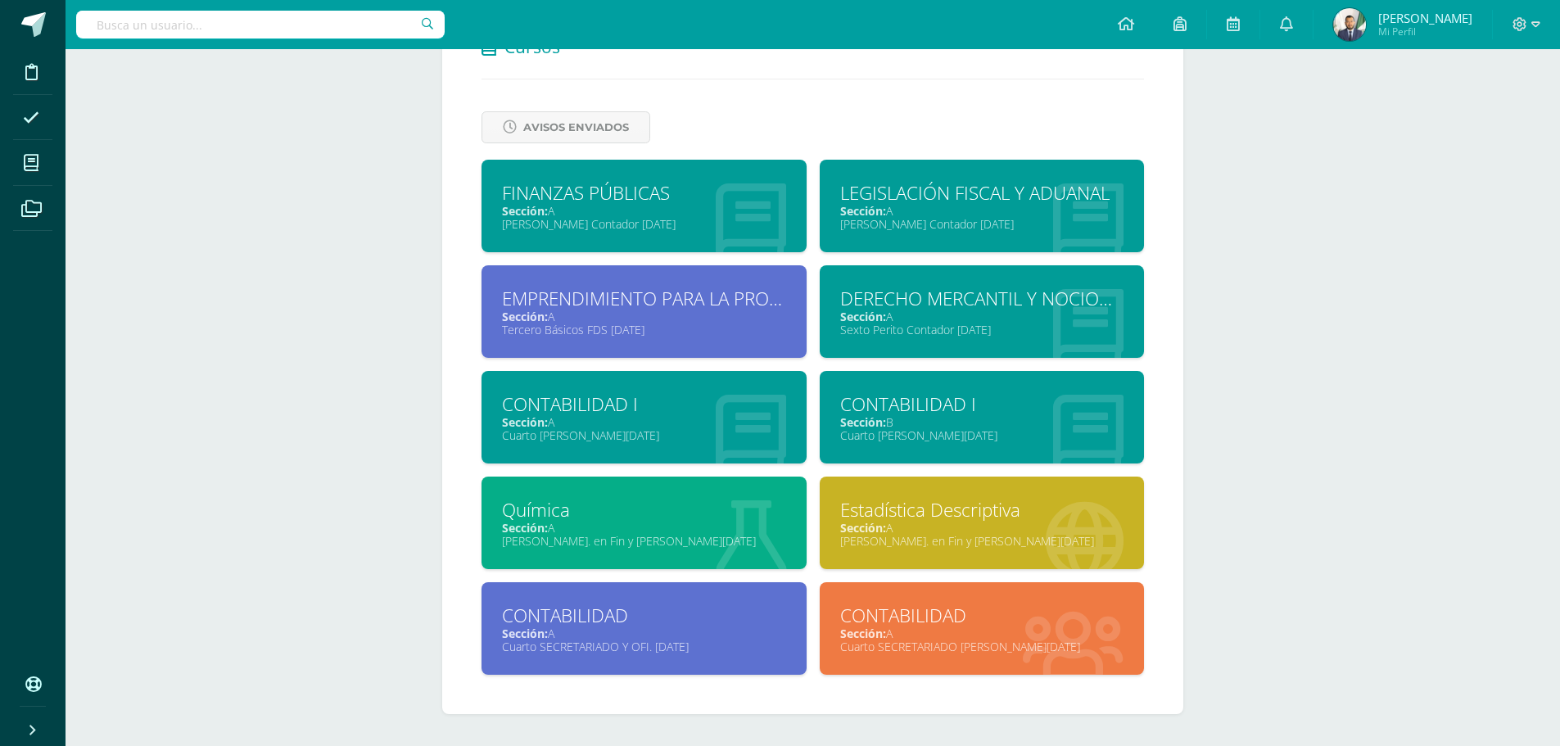
scroll to position [707, 0]
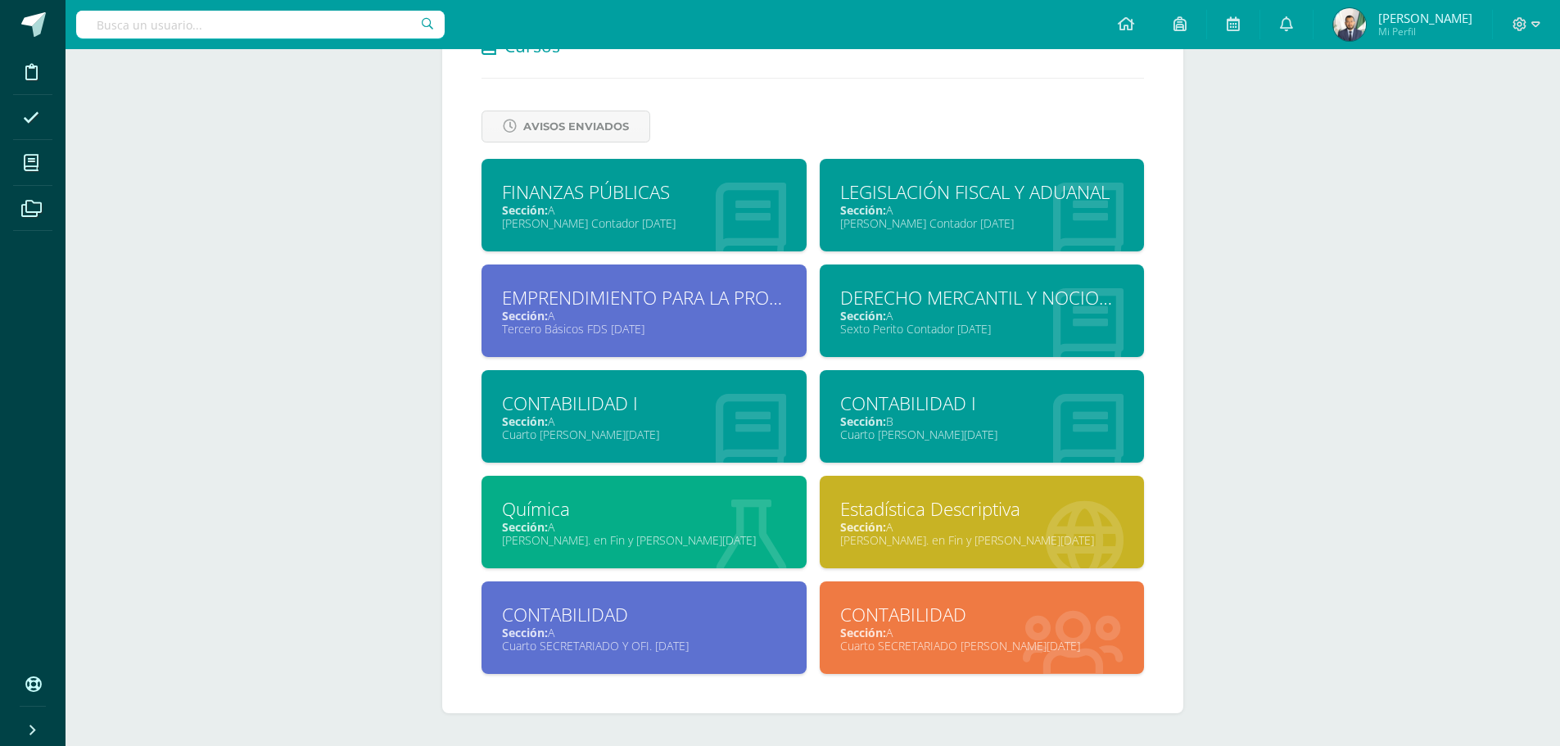
click at [583, 622] on div "CONTABILIDAD" at bounding box center [644, 614] width 284 height 25
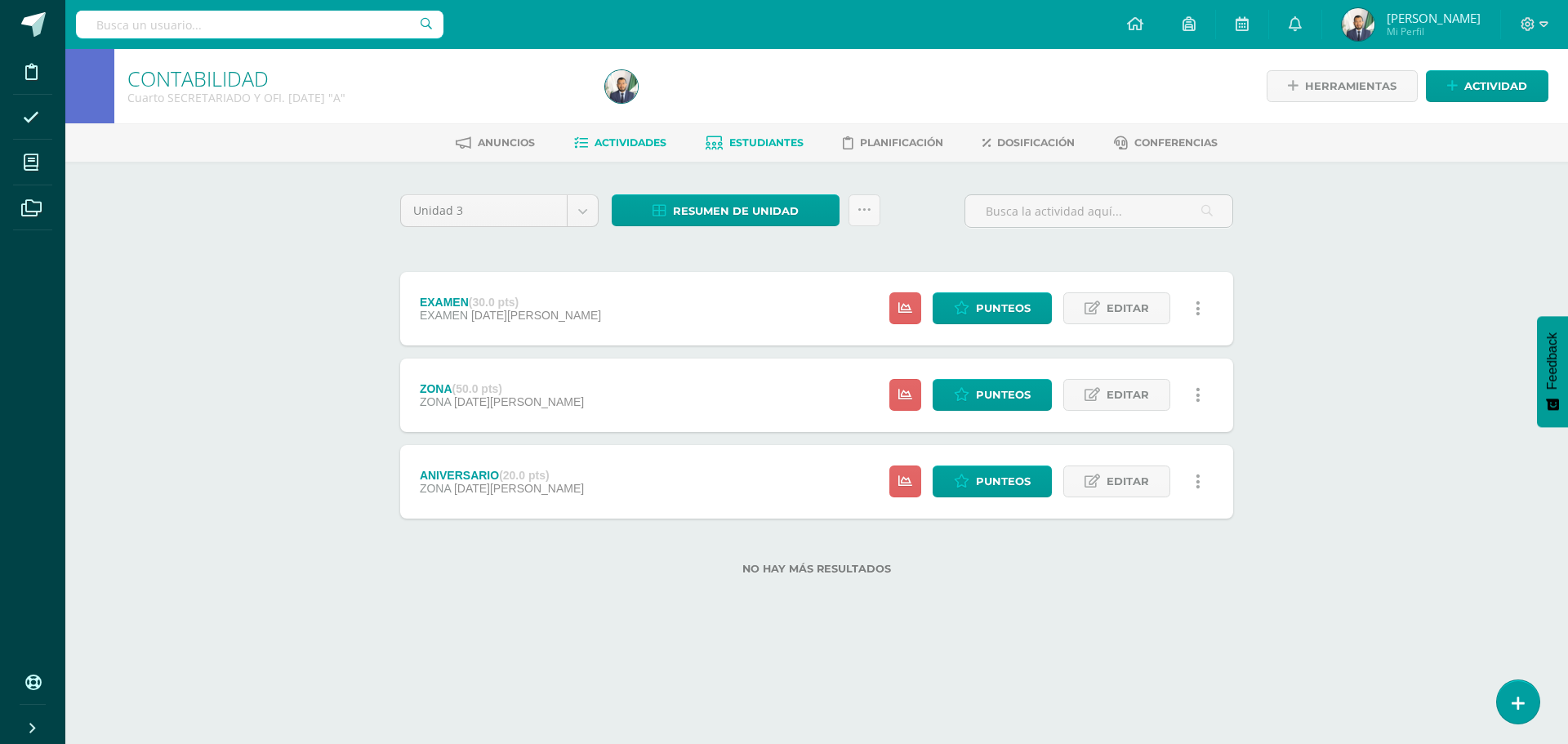
click at [751, 138] on span "Estudiantes" at bounding box center [766, 143] width 75 height 12
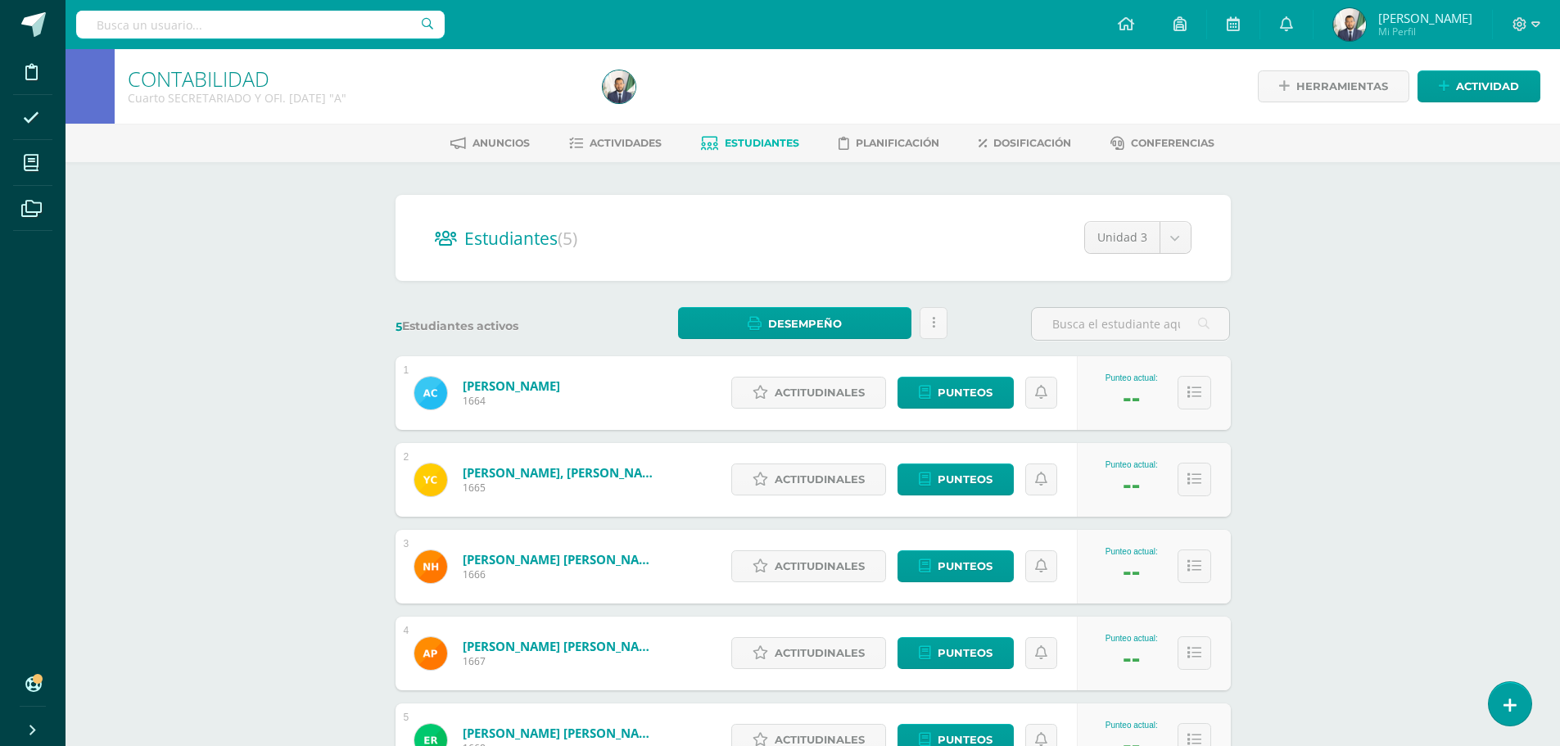
click at [1393, 20] on span "[PERSON_NAME]" at bounding box center [1425, 18] width 94 height 16
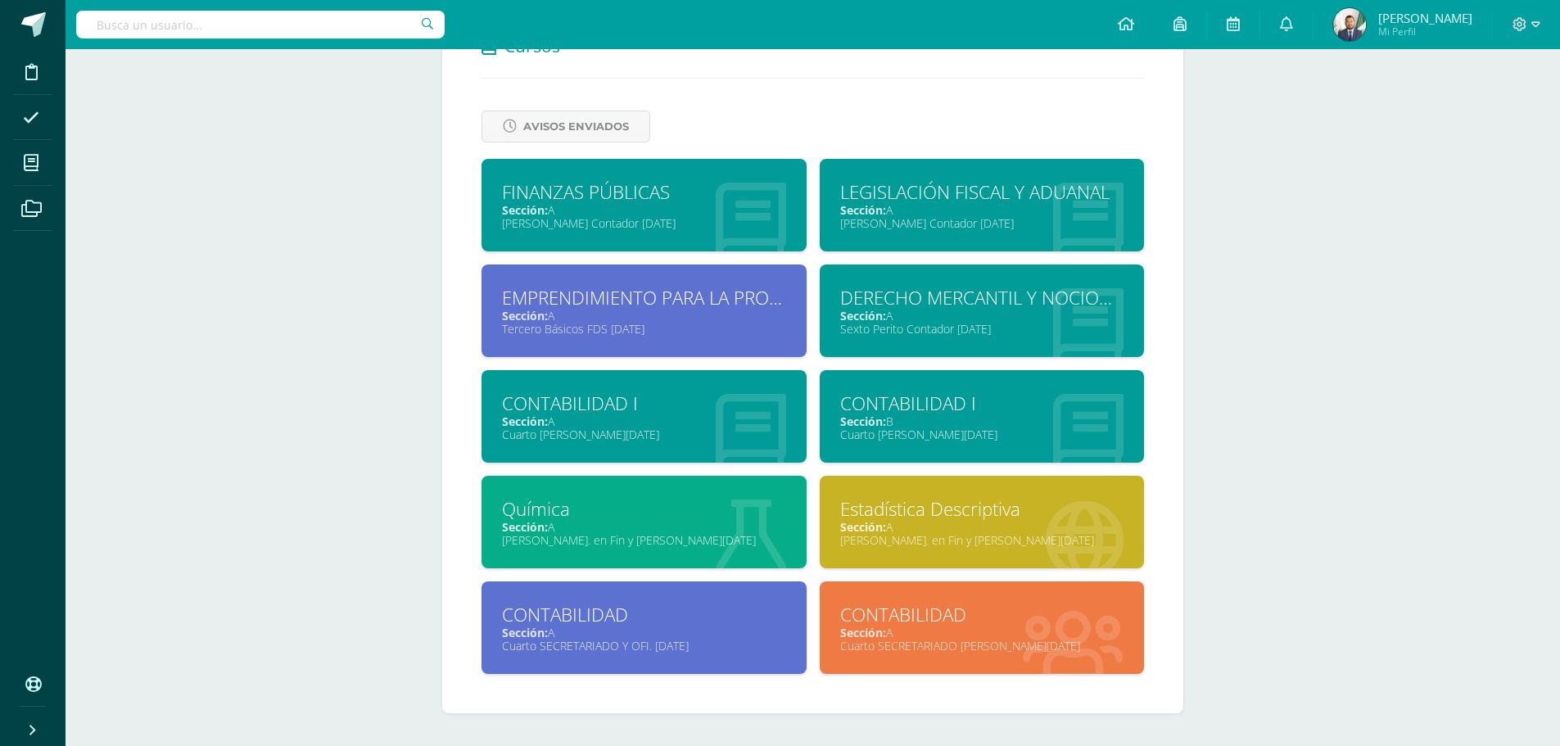
click at [892, 615] on div "CONTABILIDAD" at bounding box center [982, 614] width 284 height 25
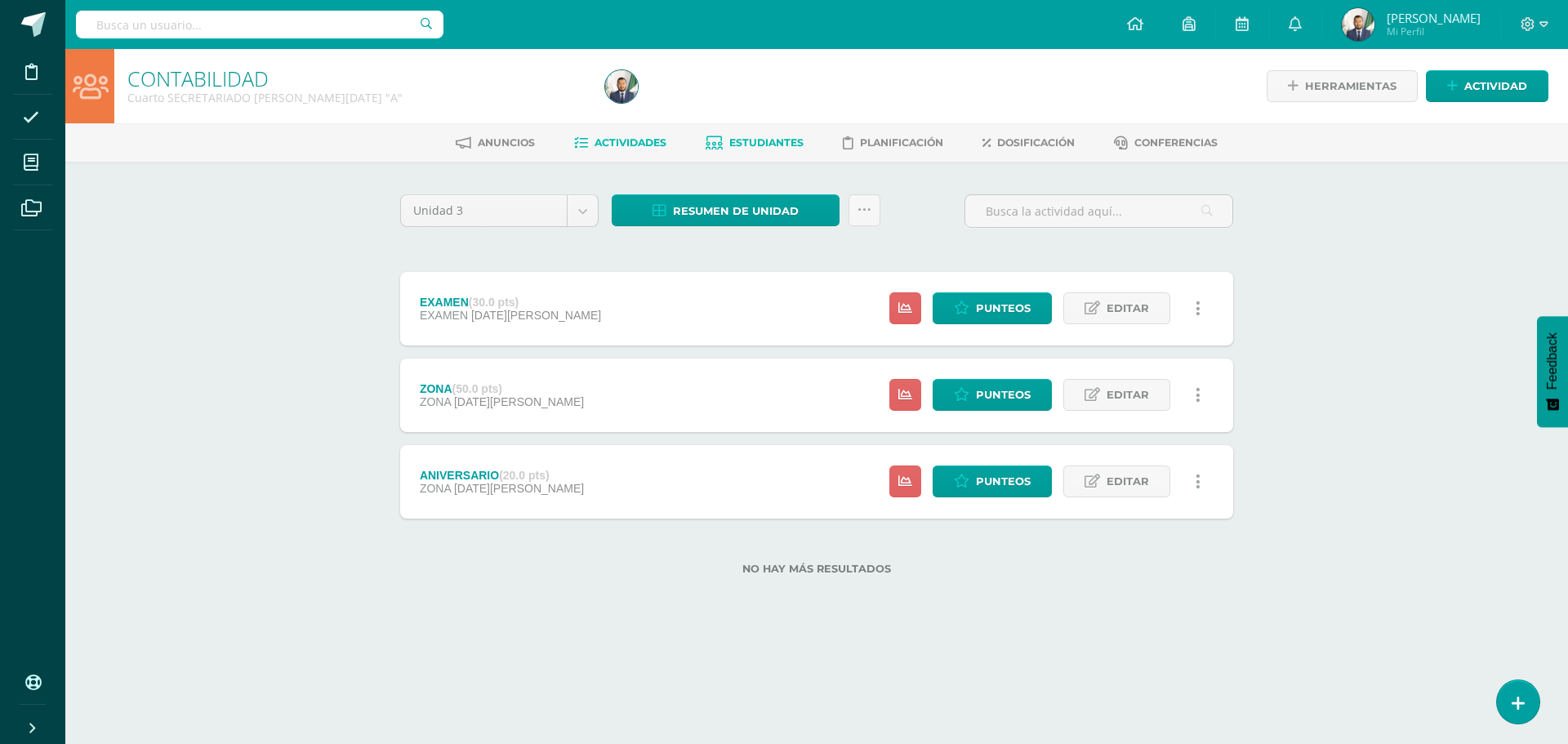
click at [759, 138] on span "Estudiantes" at bounding box center [766, 143] width 75 height 12
